Goal: Information Seeking & Learning: Learn about a topic

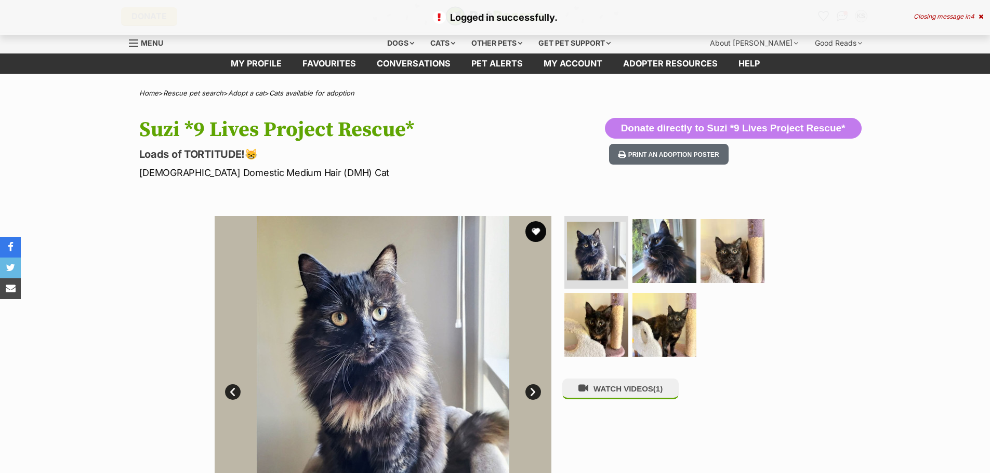
click at [148, 40] on span "Menu" at bounding box center [152, 42] width 22 height 9
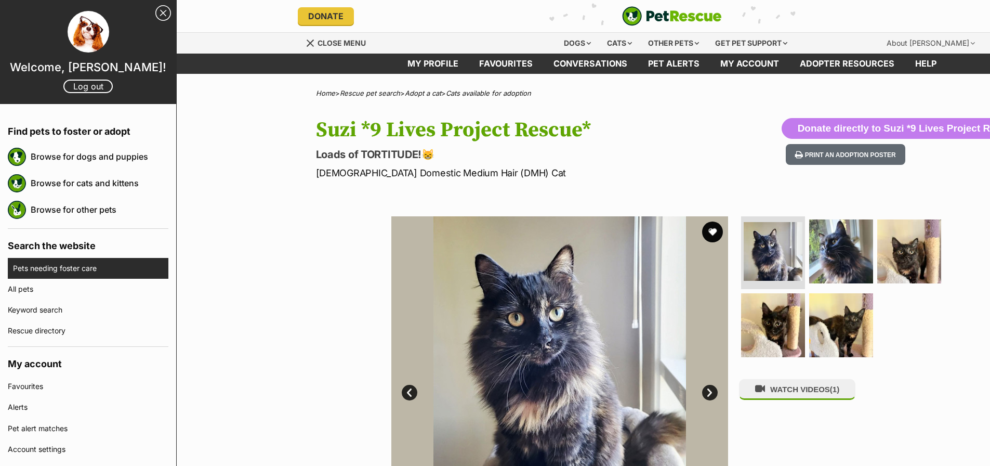
click at [89, 267] on link "Pets needing foster care" at bounding box center [90, 268] width 155 height 21
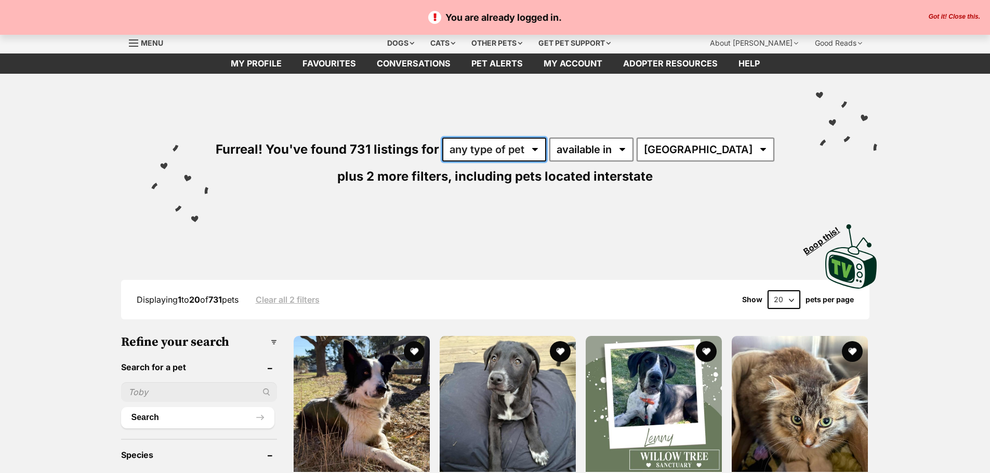
click at [545, 147] on select "any type of pet cats dogs other pets" at bounding box center [494, 150] width 104 height 24
select select "Cats"
click at [452, 138] on select "any type of pet cats dogs other pets" at bounding box center [494, 150] width 104 height 24
click at [619, 152] on select "available in located in" at bounding box center [591, 150] width 84 height 24
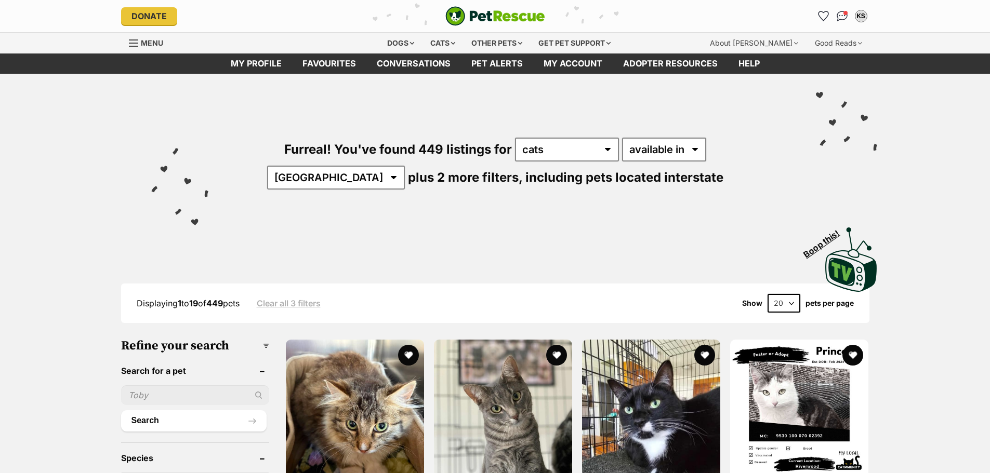
drag, startPoint x: 0, startPoint y: 0, endPoint x: 700, endPoint y: 154, distance: 716.6
click at [405, 166] on select "Australia ACT NSW NT QLD SA TAS VIC WA" at bounding box center [336, 178] width 138 height 24
select select "VIC"
click at [405, 166] on select "Australia ACT NSW NT QLD SA TAS VIC WA" at bounding box center [336, 178] width 138 height 24
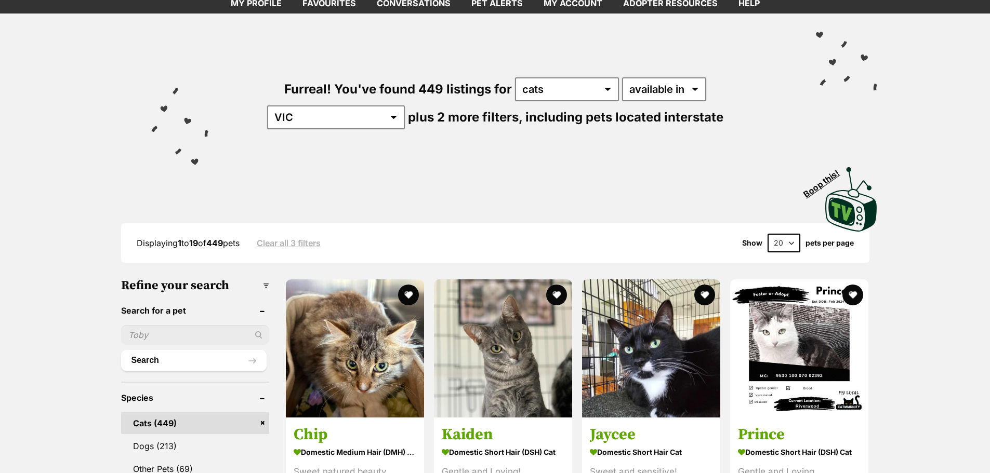
scroll to position [156, 0]
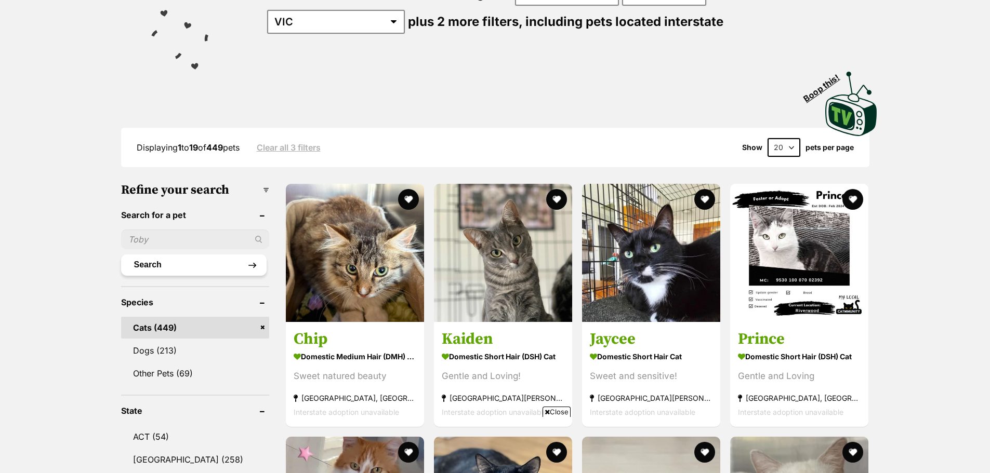
click at [187, 261] on button "Search" at bounding box center [193, 265] width 145 height 21
click at [193, 236] on input "text" at bounding box center [195, 240] width 148 height 20
type input "Basil"
click at [257, 236] on div "Basil" at bounding box center [195, 240] width 148 height 20
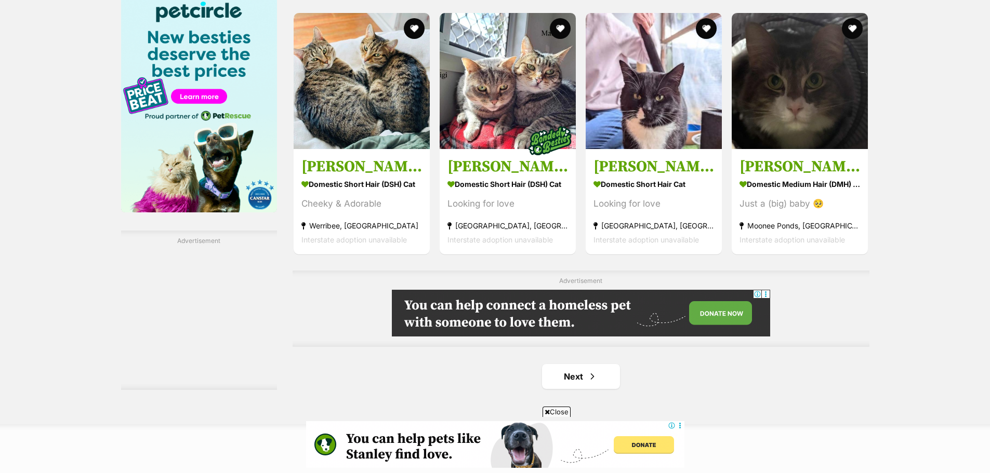
scroll to position [1663, 0]
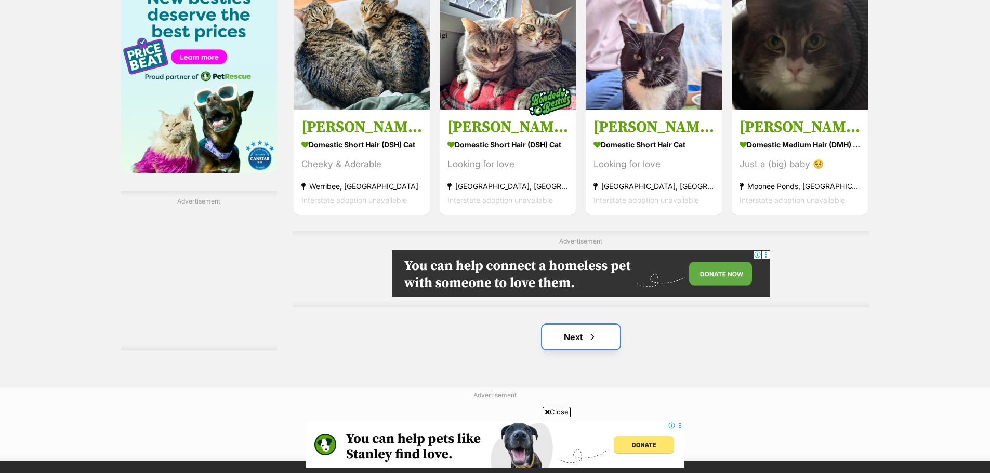
click at [596, 339] on span "Next page" at bounding box center [592, 337] width 10 height 12
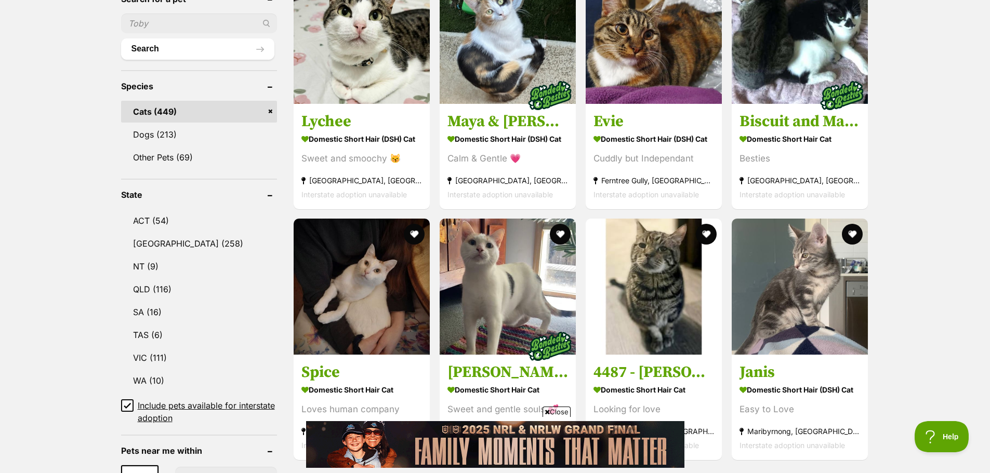
scroll to position [299, 0]
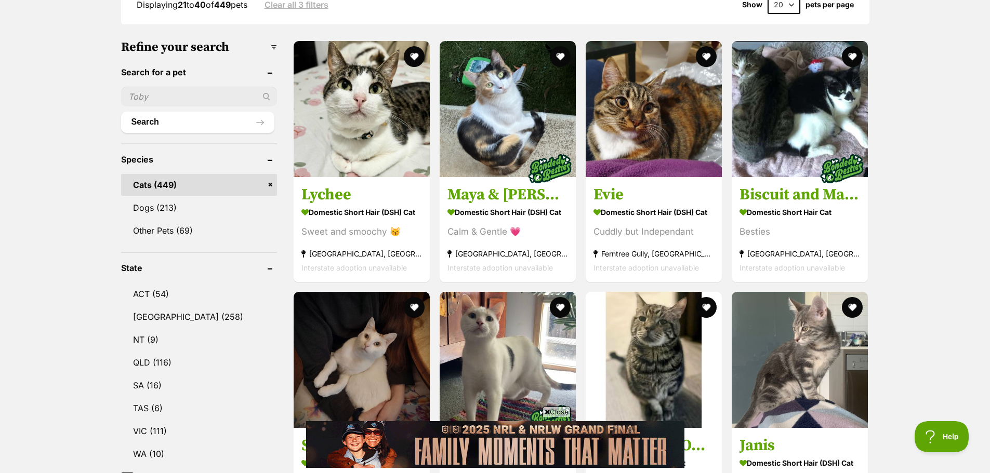
click at [155, 91] on input "text" at bounding box center [199, 97] width 156 height 20
type input "basil"
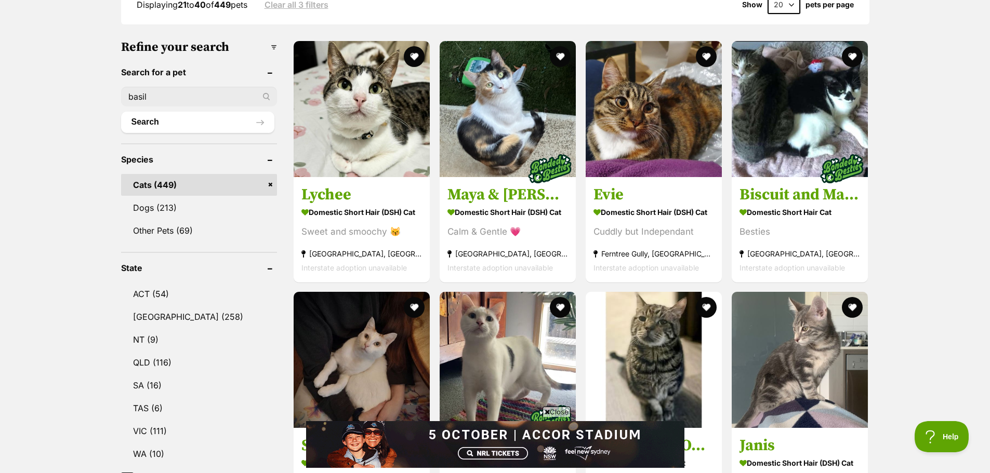
click at [121, 112] on button "Search" at bounding box center [197, 122] width 153 height 21
